Goal: Navigation & Orientation: Understand site structure

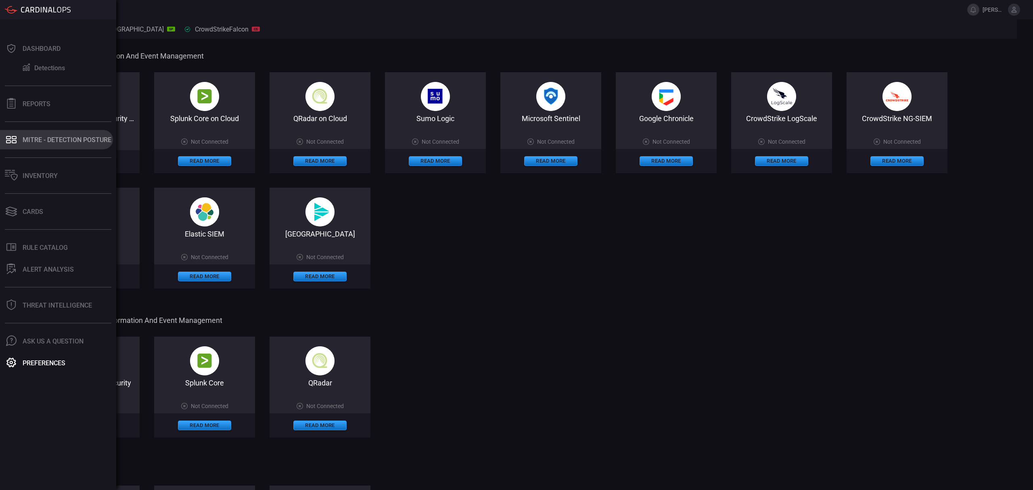
click at [52, 141] on div "MITRE - Detection Posture" at bounding box center [67, 140] width 89 height 8
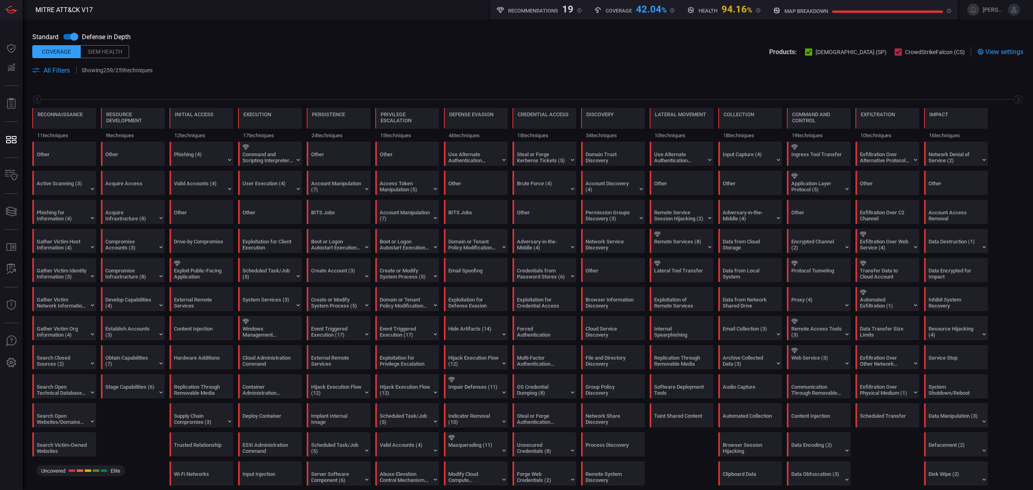
click at [74, 38] on input "checkbox" at bounding box center [74, 36] width 46 height 15
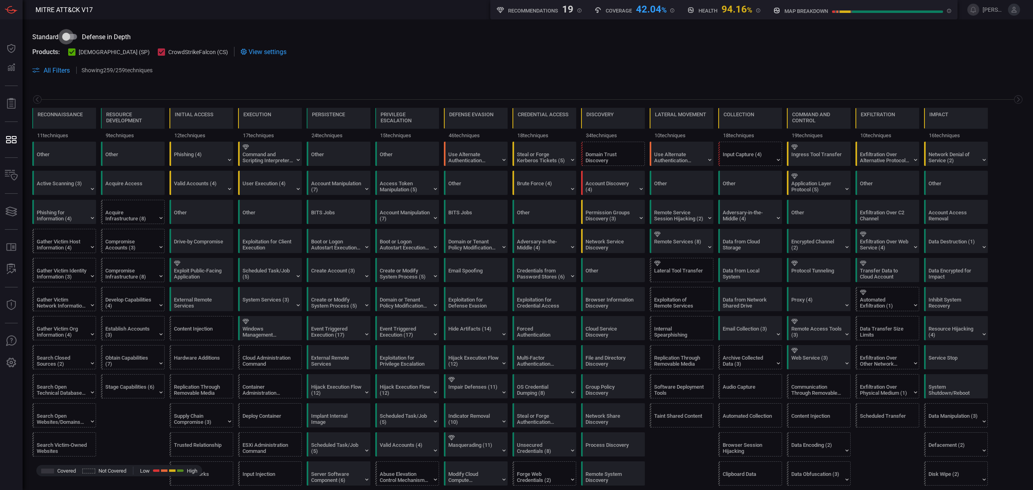
click at [83, 38] on input "checkbox" at bounding box center [66, 36] width 46 height 15
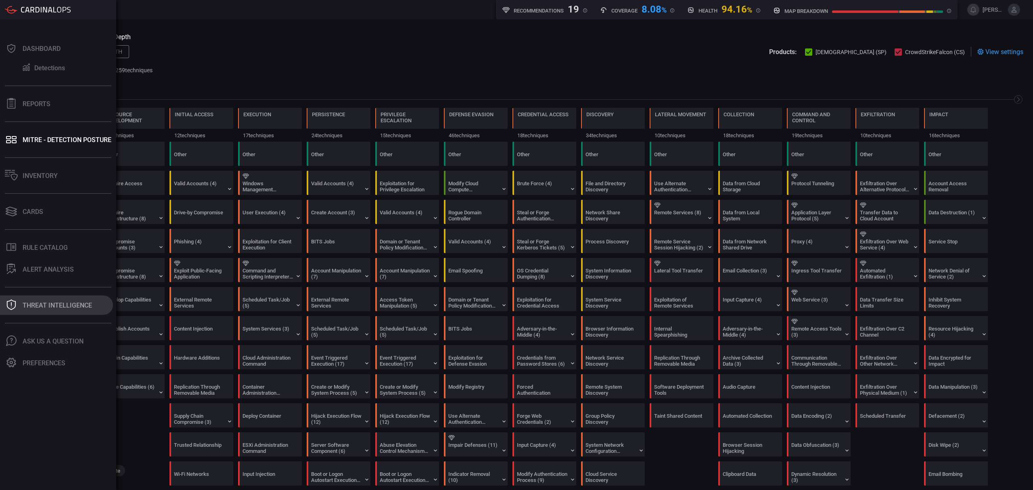
click at [57, 303] on div "Threat Intelligence" at bounding box center [57, 306] width 69 height 8
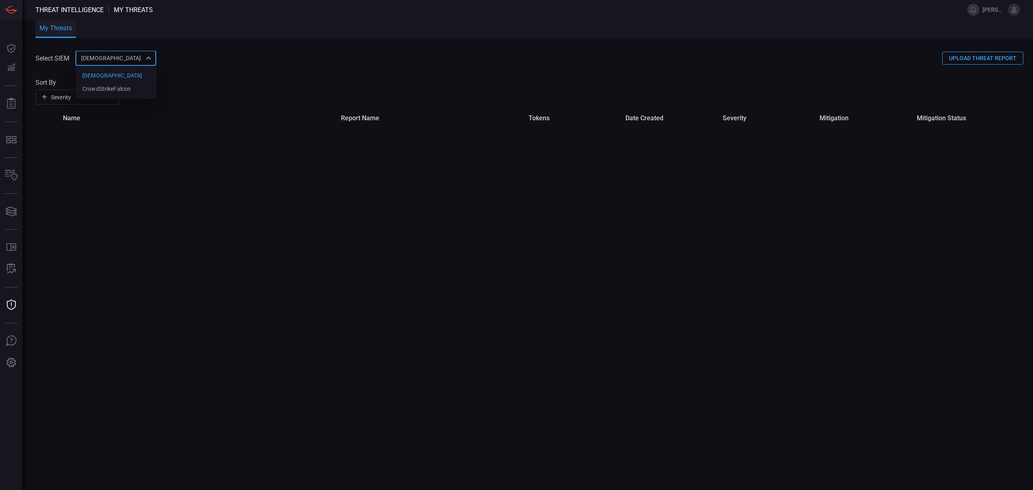
click at [145, 58] on div "cardinalops 8a85017a-fd64-46c8-87bb-16e3004a458b cardinalops CrowdStrikeFalcon ​" at bounding box center [115, 58] width 81 height 15
click at [206, 69] on div at bounding box center [516, 245] width 1033 height 490
click at [119, 95] on div "Severity severity ​" at bounding box center [78, 97] width 84 height 15
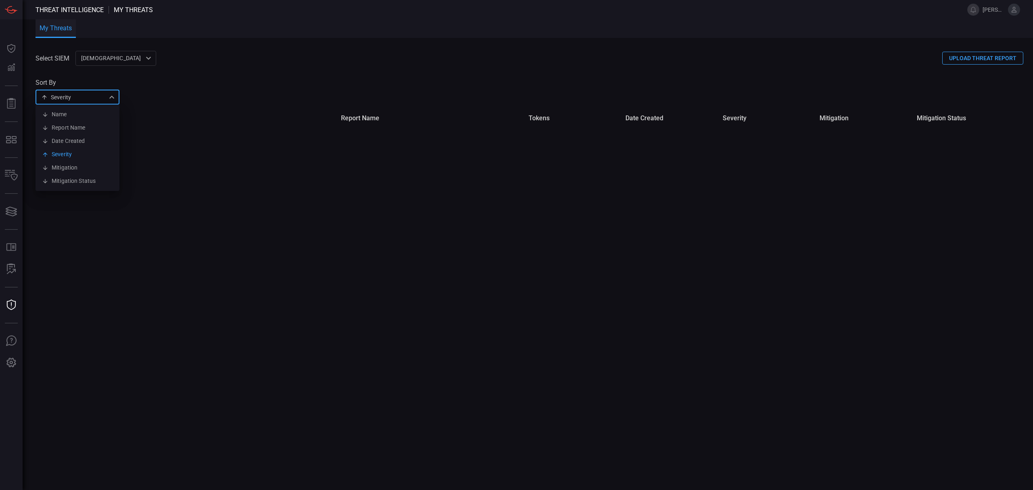
click at [237, 65] on div at bounding box center [516, 245] width 1033 height 490
click at [1003, 60] on button "UPLOAD THREAT REPORT" at bounding box center [982, 58] width 81 height 13
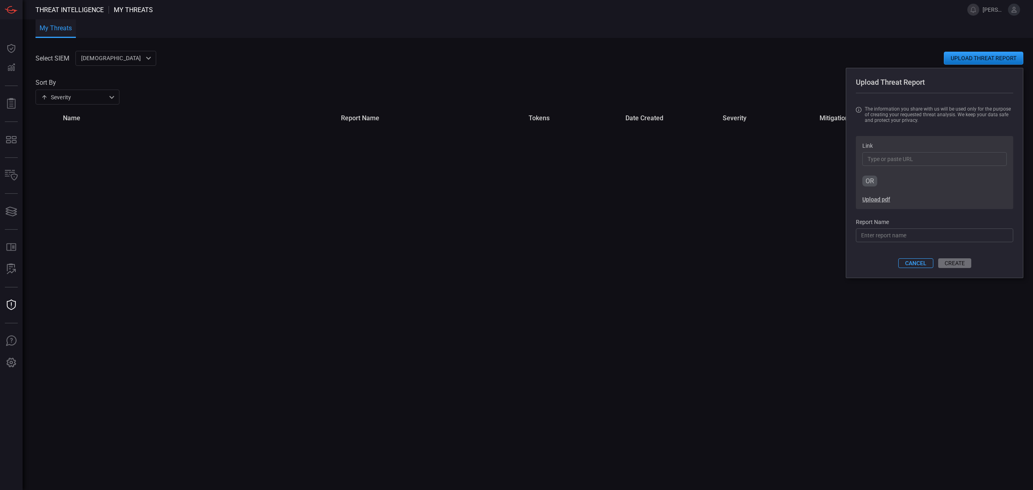
click at [927, 268] on button "CANCEL" at bounding box center [915, 263] width 35 height 10
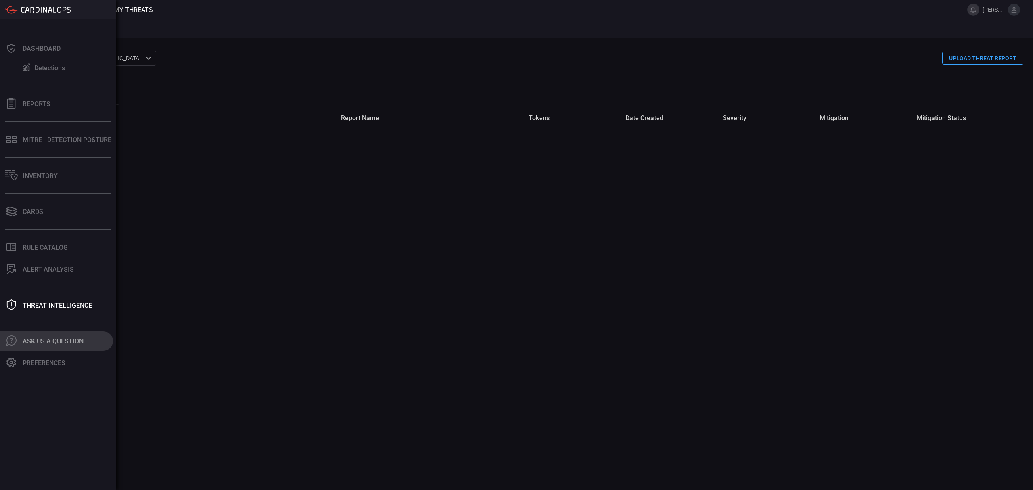
click at [60, 344] on div "Ask Us A Question" at bounding box center [53, 341] width 61 height 8
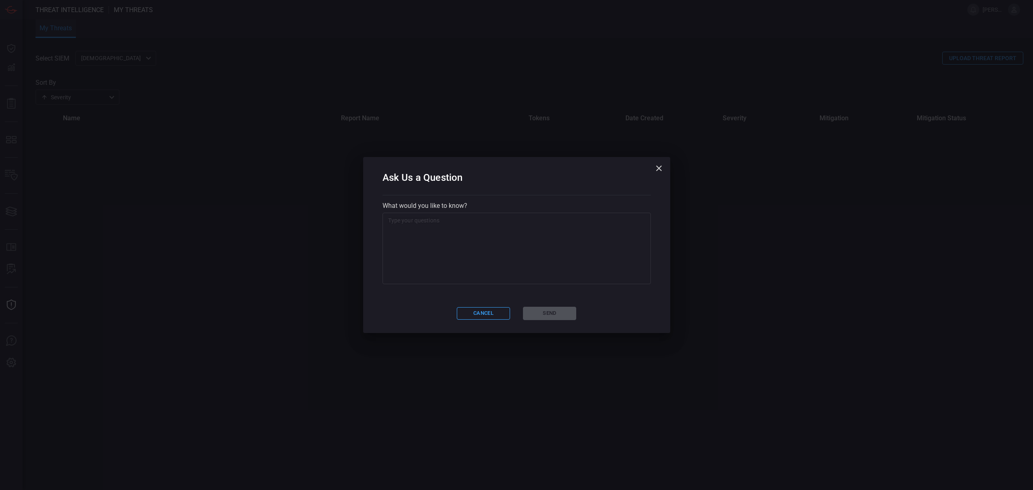
click at [657, 166] on icon "button" at bounding box center [659, 168] width 10 height 10
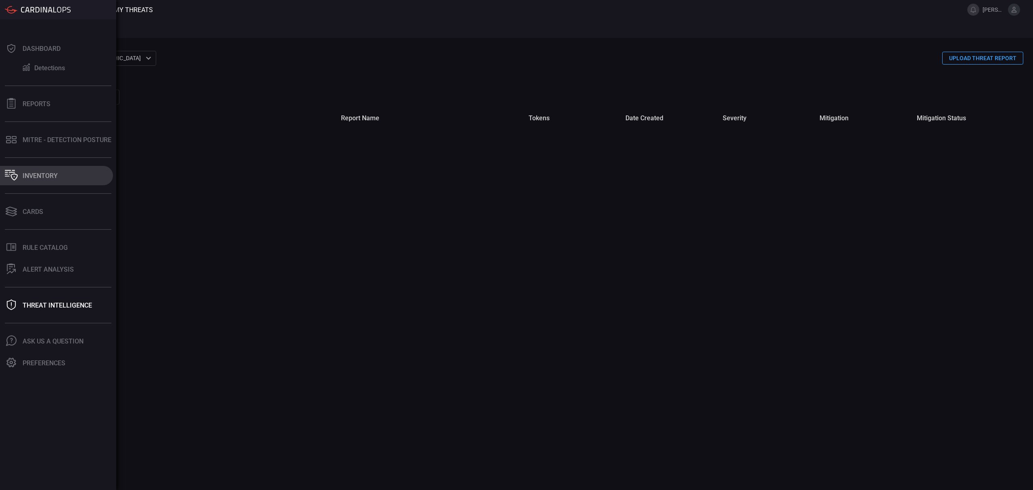
click at [44, 174] on div "Inventory" at bounding box center [40, 176] width 35 height 8
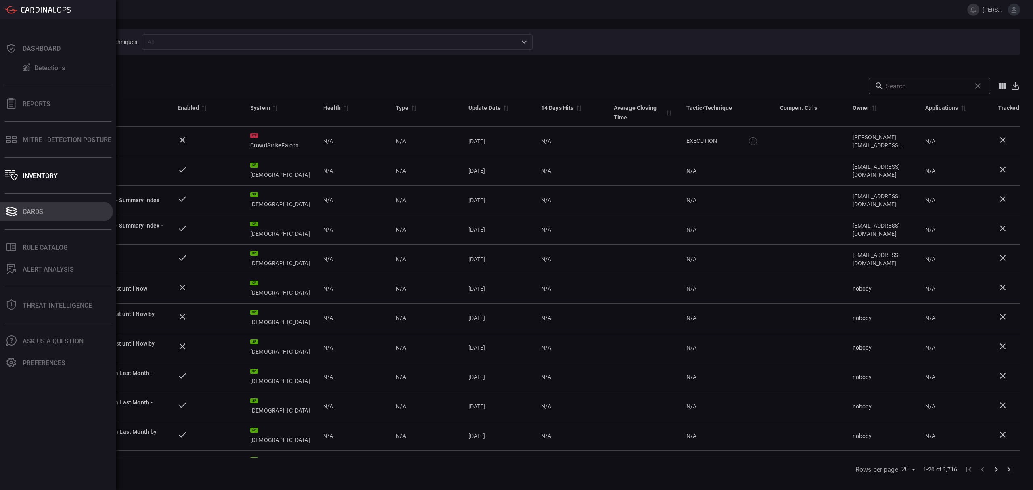
click at [41, 216] on button "Cards" at bounding box center [56, 211] width 113 height 19
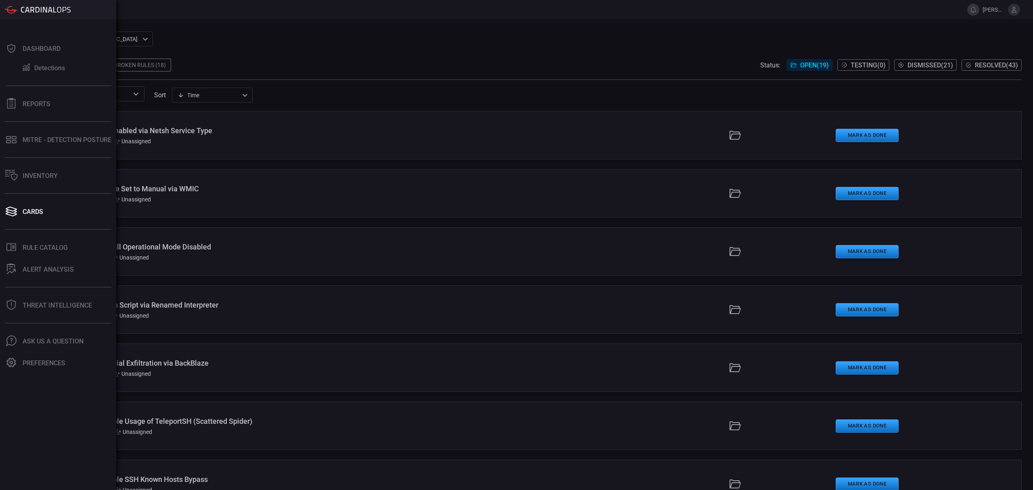
click at [83, 6] on div at bounding box center [58, 9] width 116 height 19
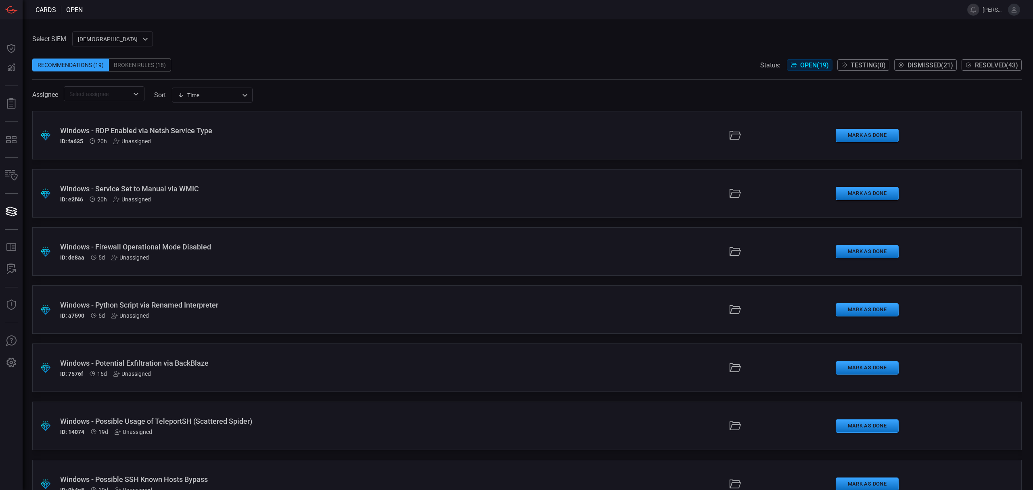
click at [988, 8] on span "[PERSON_NAME][EMAIL_ADDRESS][PERSON_NAME][DOMAIN_NAME]" at bounding box center [994, 9] width 22 height 6
click at [1017, 10] on icon at bounding box center [1014, 9] width 7 height 7
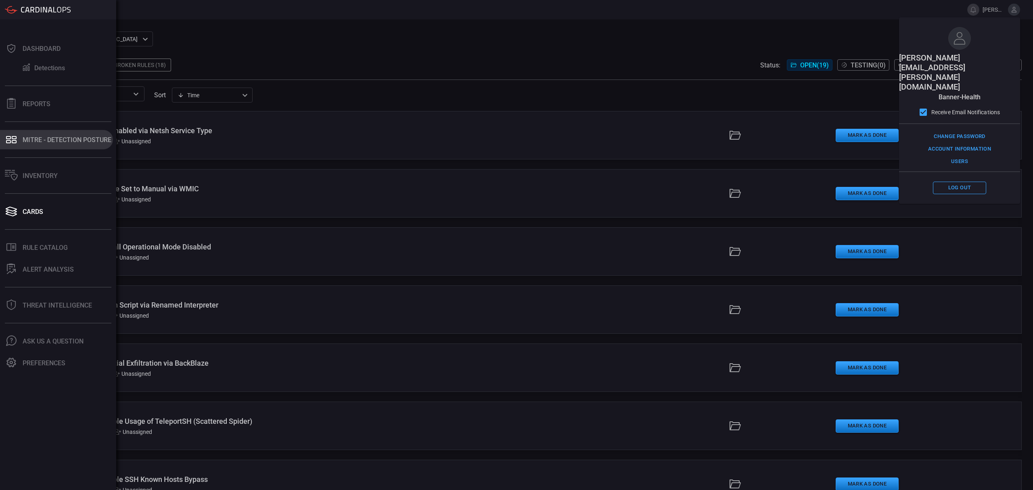
click at [48, 132] on button "MITRE - Detection Posture" at bounding box center [56, 139] width 113 height 19
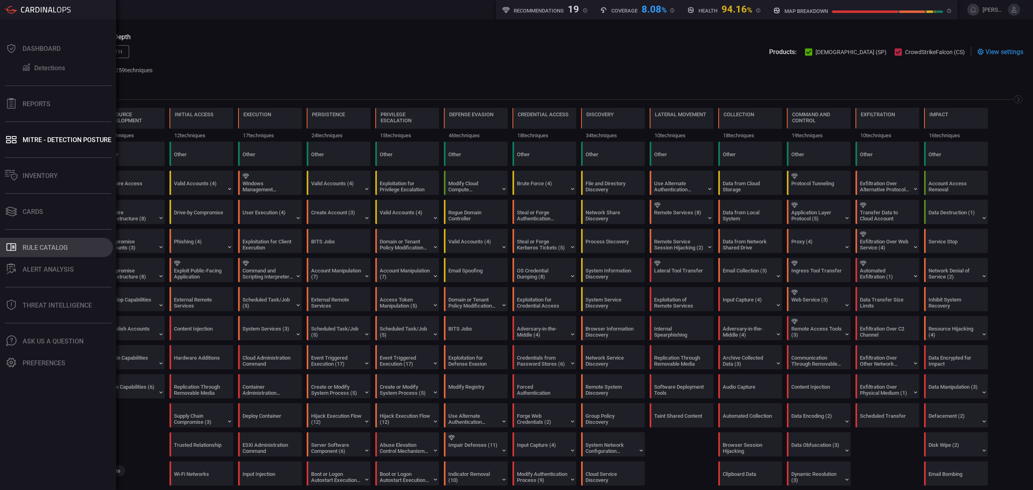
click at [48, 249] on div "Rule Catalog" at bounding box center [45, 248] width 45 height 8
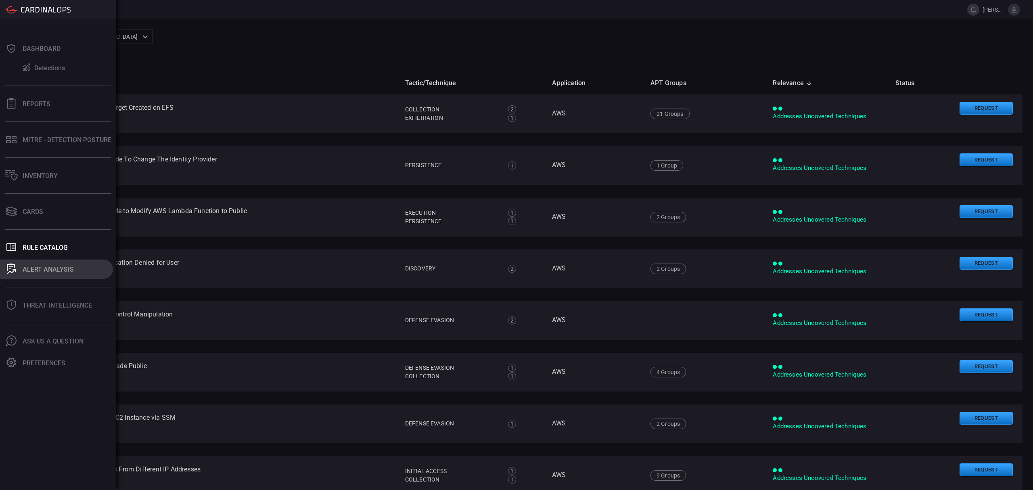
click at [60, 267] on div "ALERT ANALYSIS" at bounding box center [48, 270] width 51 height 8
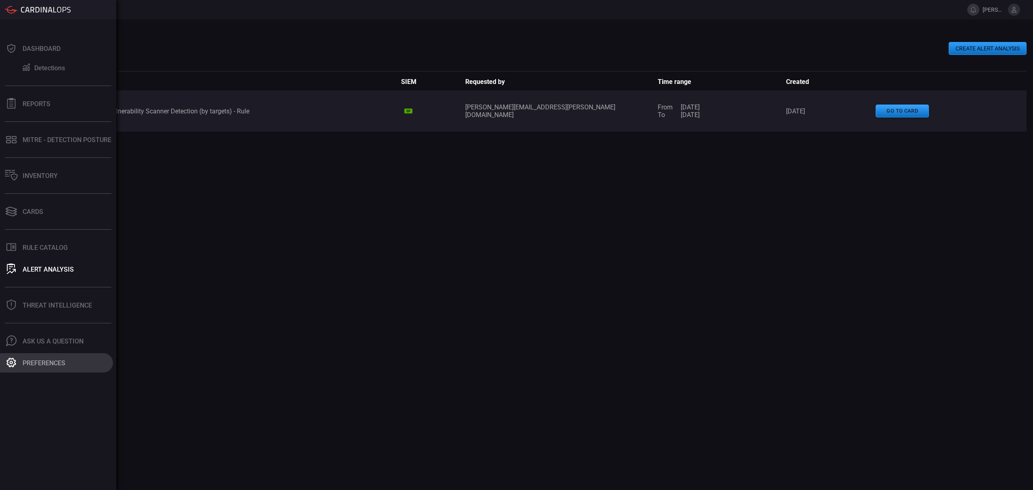
click at [50, 358] on button "Preferences" at bounding box center [56, 362] width 113 height 19
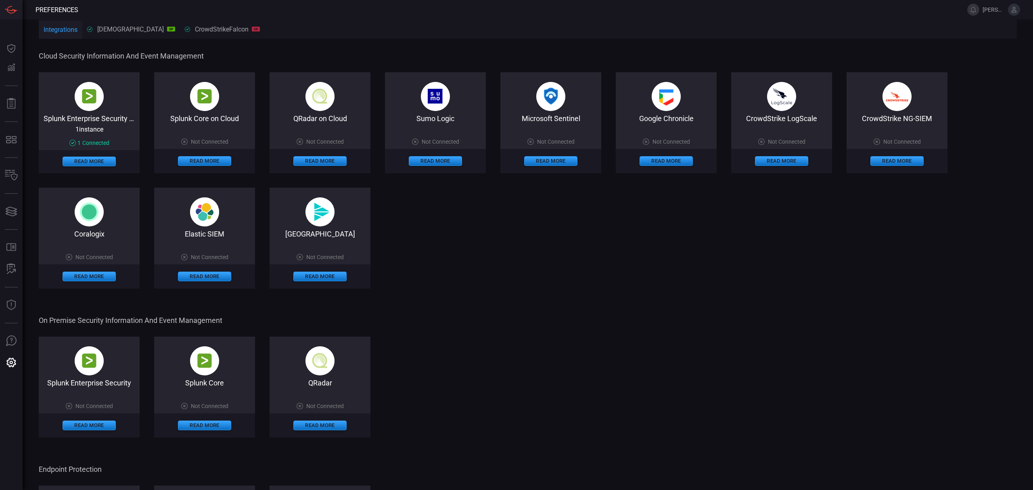
type button "/preferences"
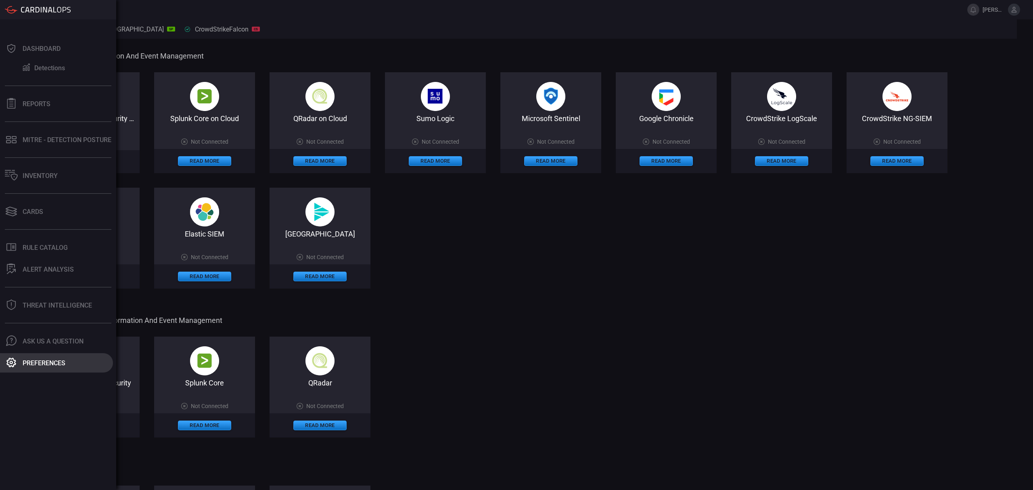
click at [47, 364] on div "Preferences" at bounding box center [44, 363] width 43 height 8
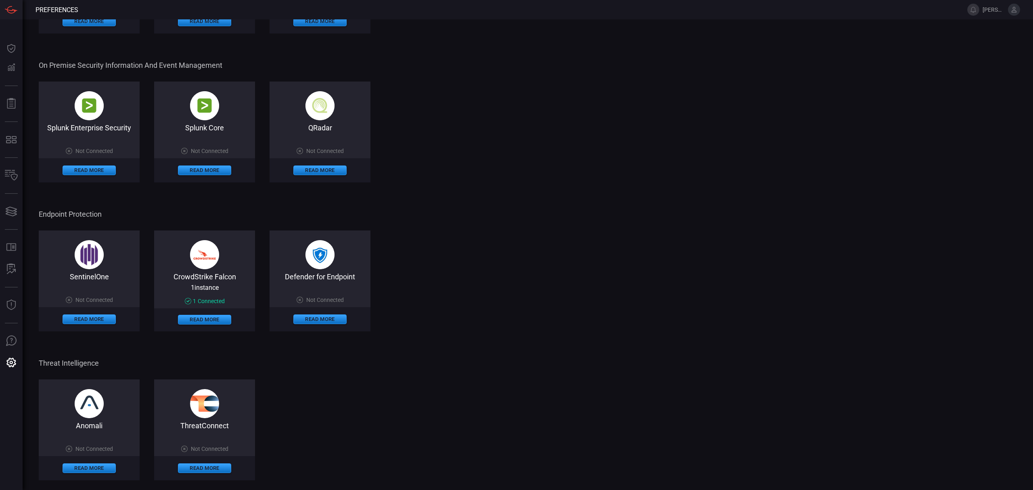
scroll to position [257, 0]
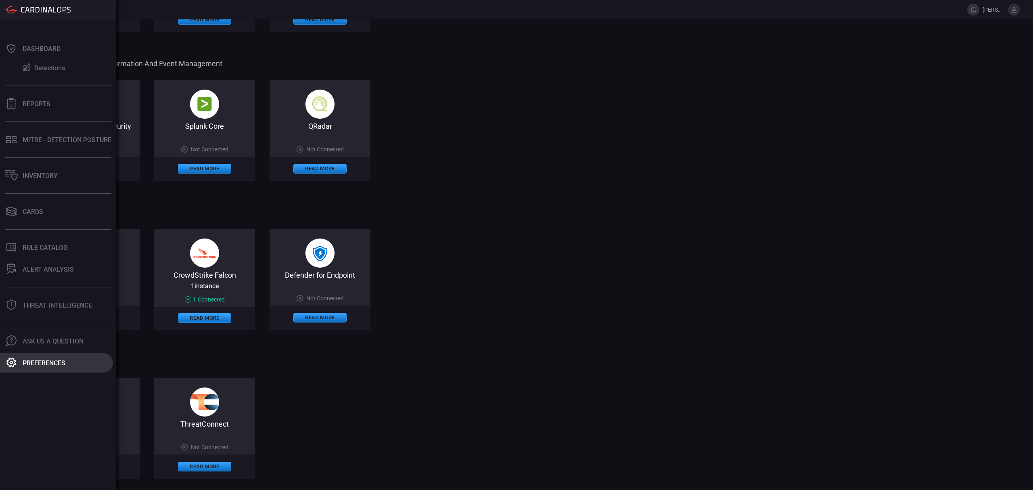
click at [39, 359] on div "Preferences" at bounding box center [44, 363] width 43 height 8
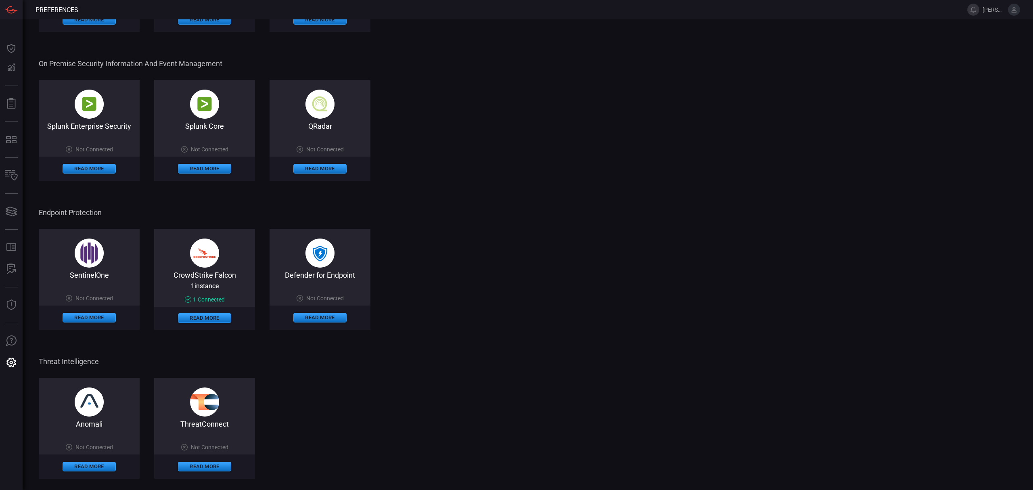
scroll to position [0, 0]
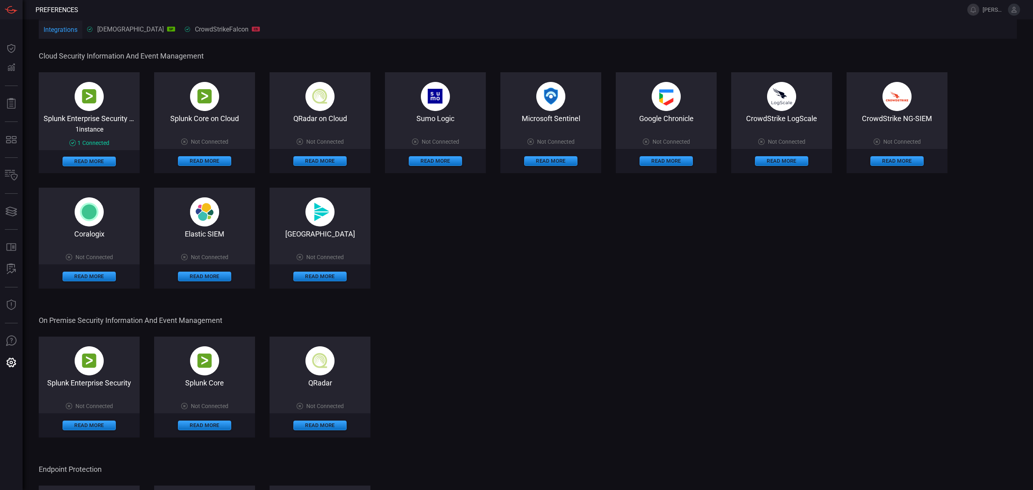
click at [120, 26] on div "cardinalops SP Splunk Enterprise Security on Cloud" at bounding box center [131, 29] width 88 height 8
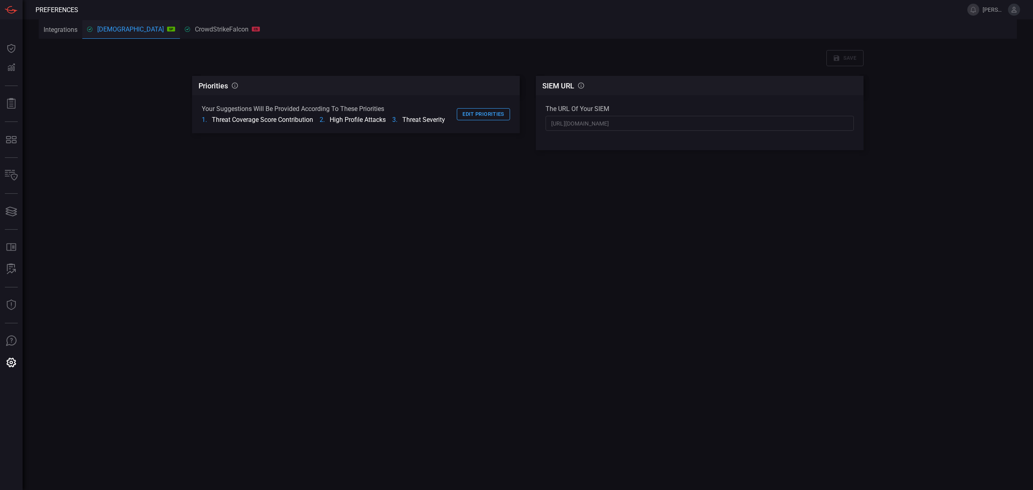
click at [220, 26] on div "CrowdStrikeFalcon CS" at bounding box center [222, 29] width 75 height 8
click at [70, 26] on button "Integrations" at bounding box center [61, 29] width 44 height 19
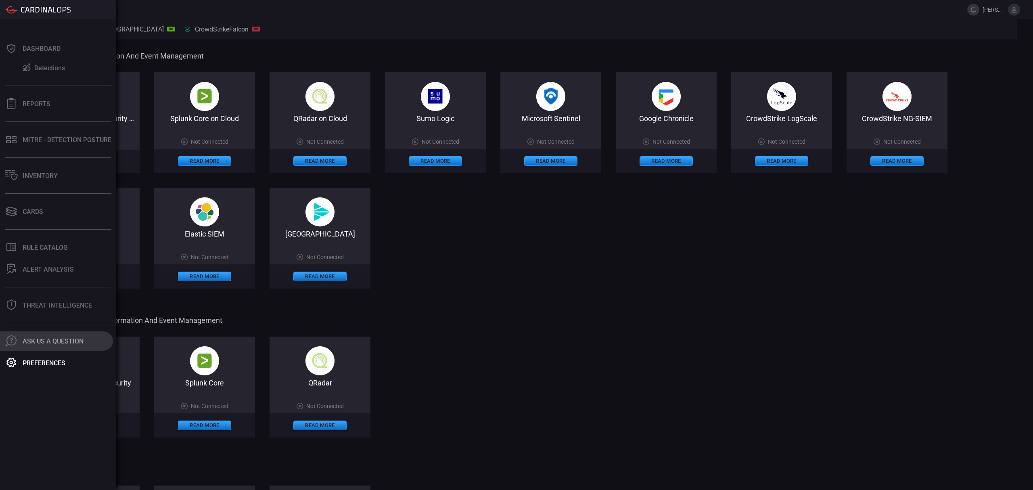
click at [69, 344] on div "Ask Us A Question" at bounding box center [53, 341] width 61 height 8
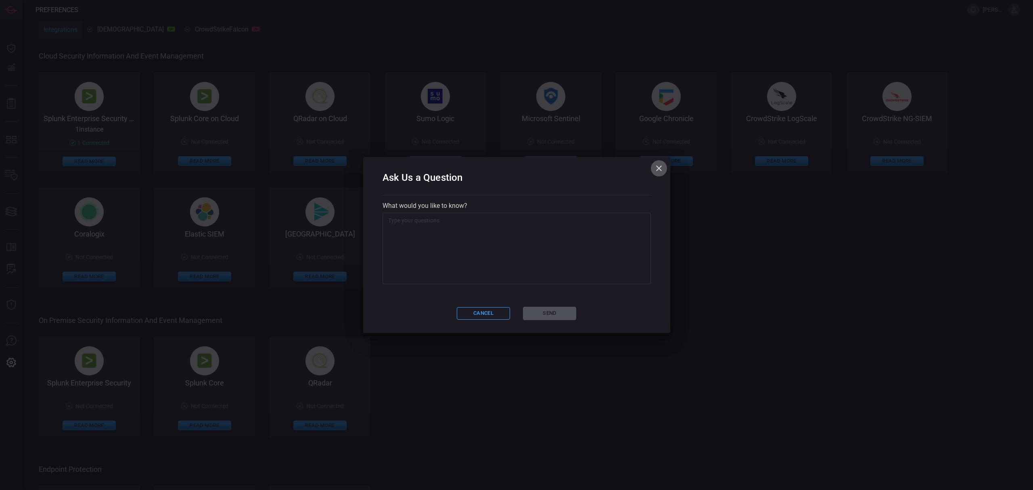
click at [659, 169] on icon "button" at bounding box center [659, 168] width 6 height 6
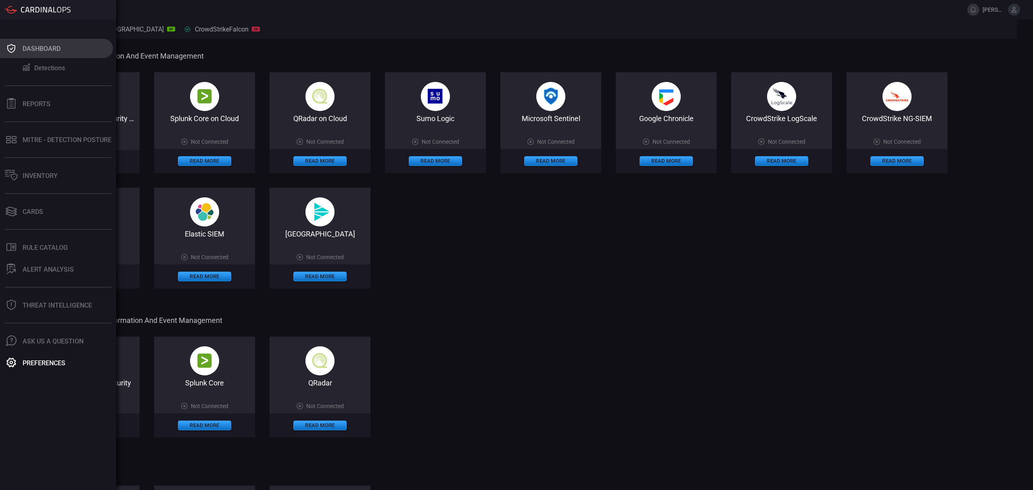
click at [35, 50] on div "Dashboard" at bounding box center [42, 49] width 38 height 8
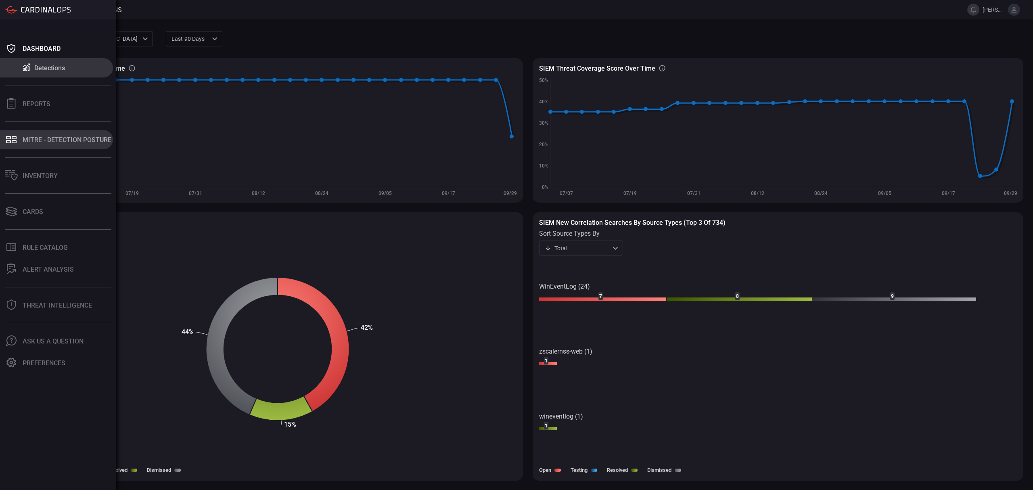
click at [67, 142] on div "MITRE - Detection Posture" at bounding box center [67, 140] width 89 height 8
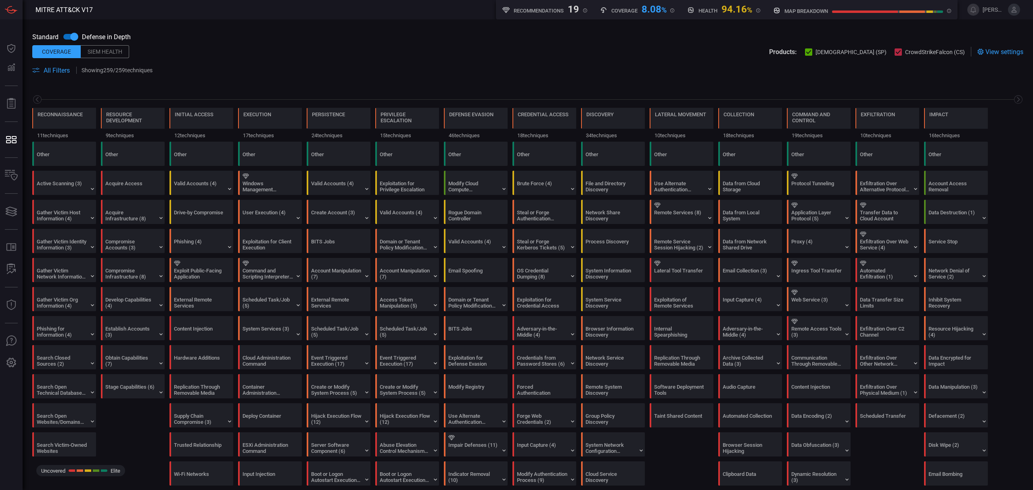
click at [995, 48] on span "View settings" at bounding box center [1005, 52] width 38 height 8
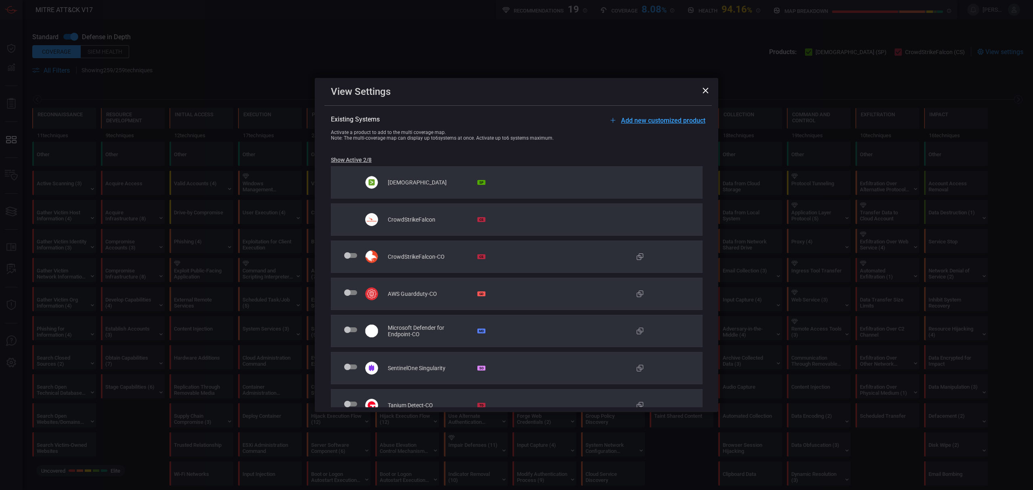
scroll to position [51, 0]
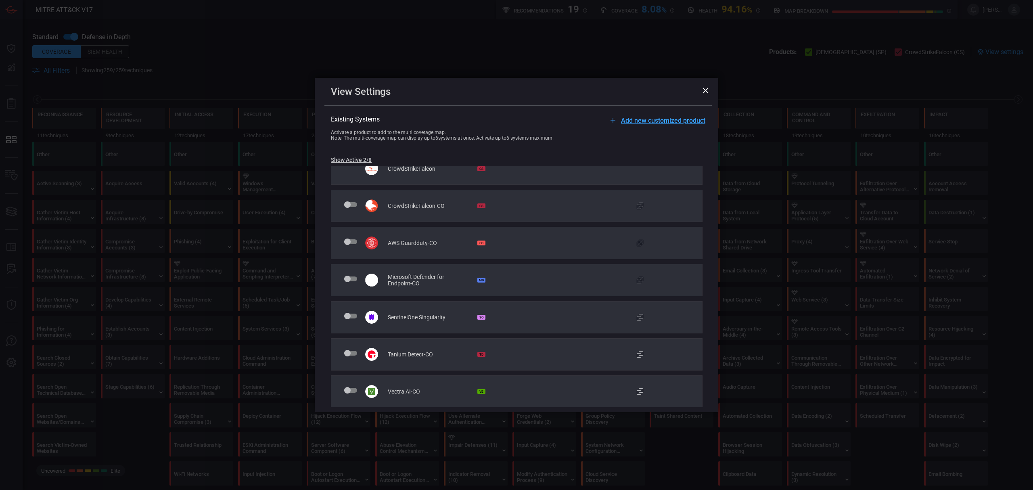
drag, startPoint x: 593, startPoint y: 85, endPoint x: 595, endPoint y: 71, distance: 13.5
click at [595, 71] on div "View Settings Add new customized product Existing Systems Activate a product to…" at bounding box center [516, 245] width 1033 height 490
click at [597, 53] on div "View Settings Add new customized product Existing Systems Activate a product to…" at bounding box center [516, 245] width 1033 height 490
click at [349, 281] on span at bounding box center [350, 278] width 13 height 5
click at [346, 283] on input "checkbox" at bounding box center [346, 283] width 0 height 0
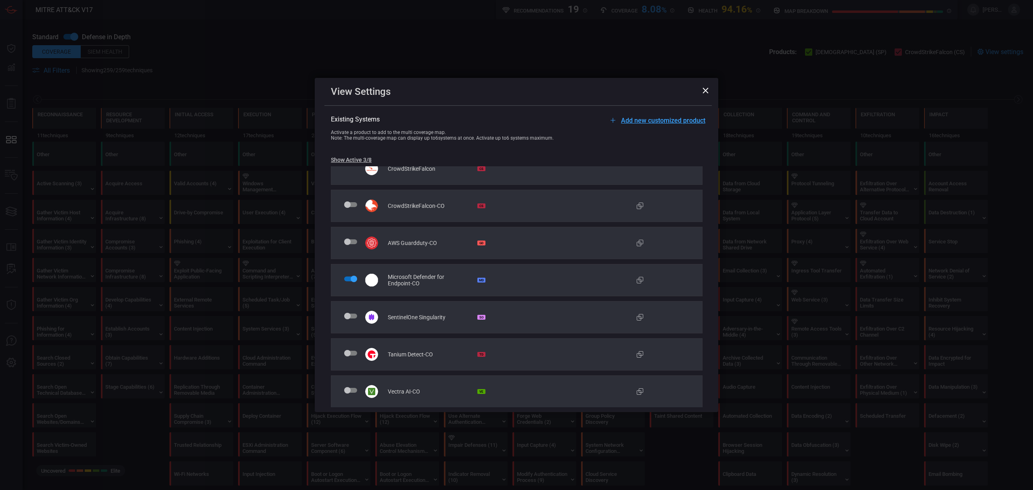
click at [346, 278] on span at bounding box center [350, 278] width 13 height 5
click at [346, 283] on input "checkbox" at bounding box center [346, 283] width 0 height 0
